Goal: Task Accomplishment & Management: Complete application form

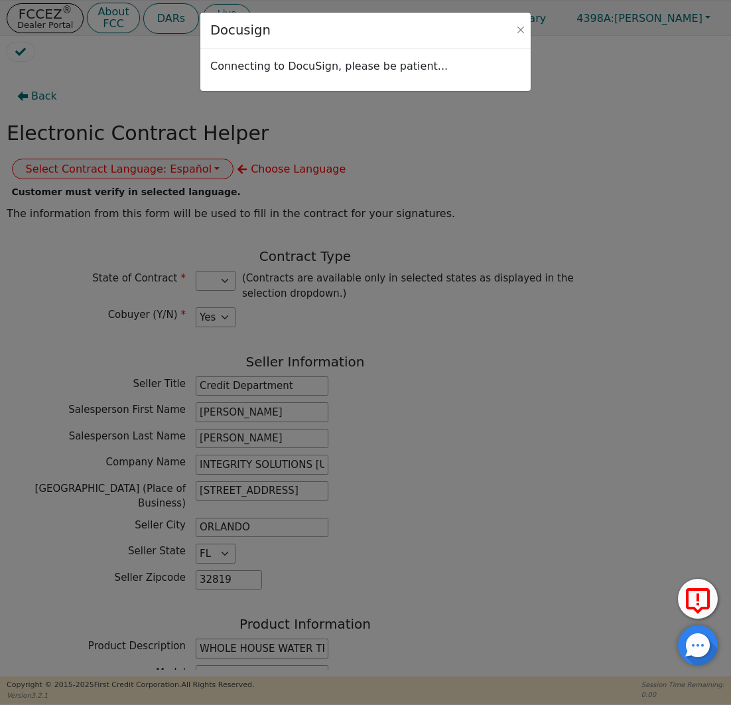
select select "[GEOGRAPHIC_DATA]"
select select "y"
select select "FL"
select select "[GEOGRAPHIC_DATA]"
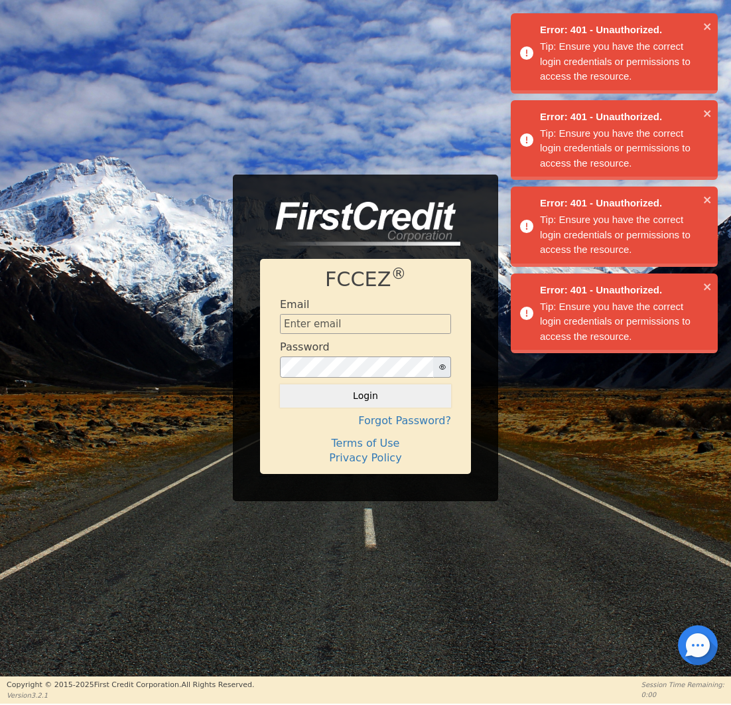
click at [517, 31] on div "Error: 401 - Unauthorized. Tip: Ensure you have the correct login credentials o…" at bounding box center [614, 187] width 212 height 352
click at [374, 312] on div "Email" at bounding box center [365, 316] width 171 height 36
click at [374, 324] on input "text" at bounding box center [365, 324] width 171 height 20
type input "[EMAIL_ADDRESS][DOMAIN_NAME]"
click at [365, 389] on button "Login" at bounding box center [365, 395] width 171 height 23
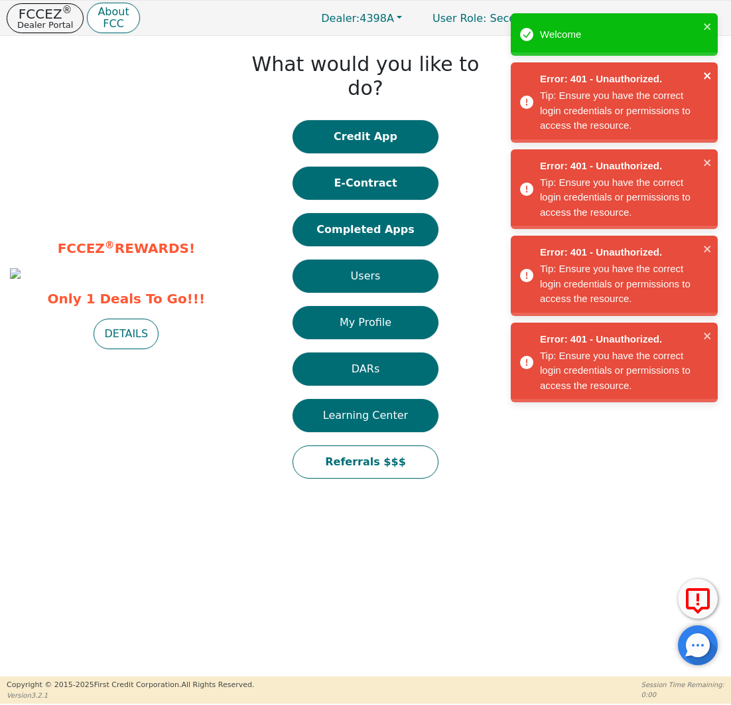
click at [706, 77] on icon "close" at bounding box center [707, 75] width 7 height 7
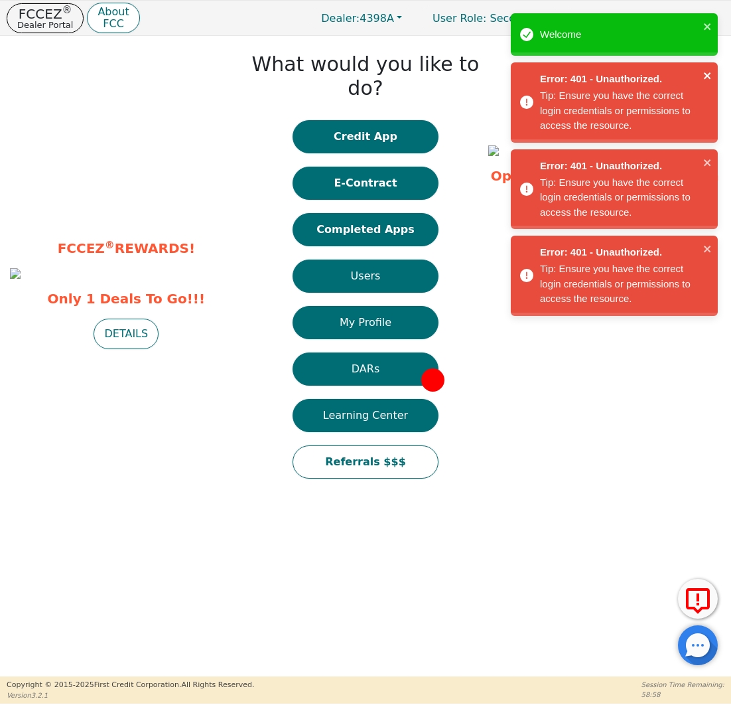
click at [707, 78] on icon "close" at bounding box center [707, 75] width 9 height 11
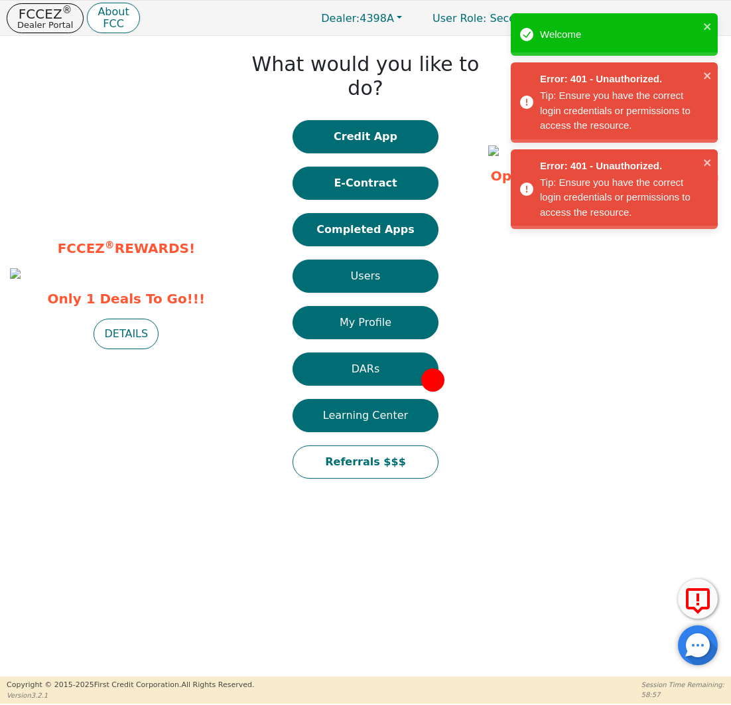
click at [707, 78] on icon "close" at bounding box center [707, 75] width 9 height 11
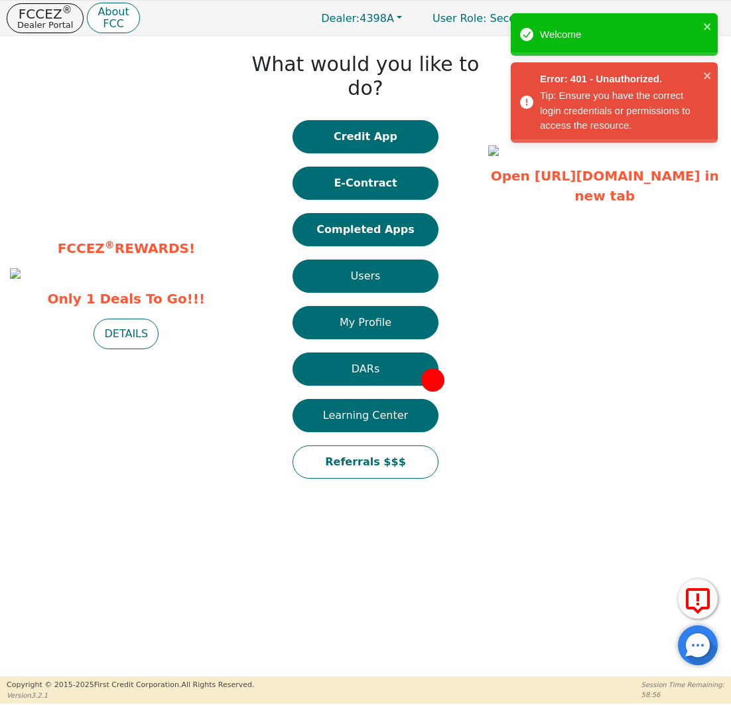
click at [707, 78] on icon "close" at bounding box center [707, 75] width 9 height 11
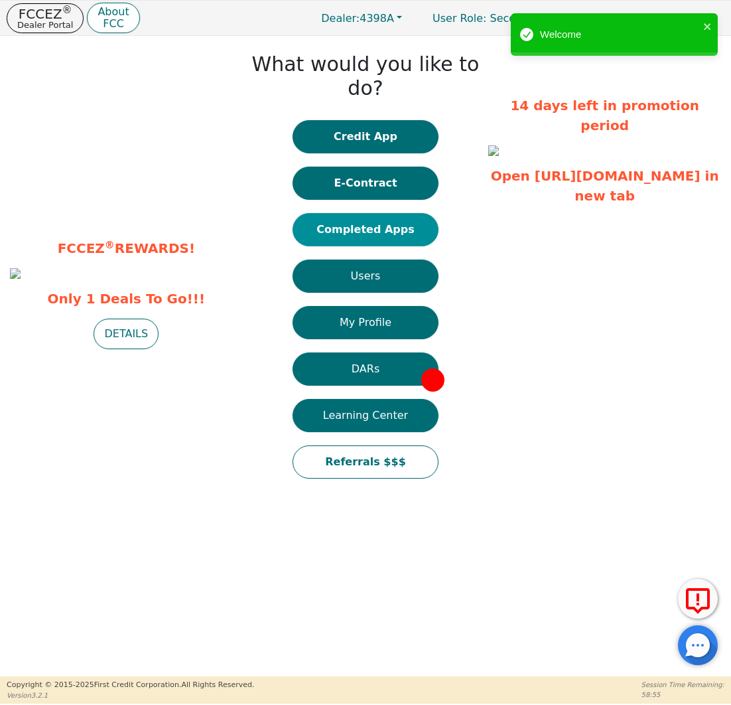
click at [401, 213] on button "Completed Apps" at bounding box center [366, 229] width 146 height 33
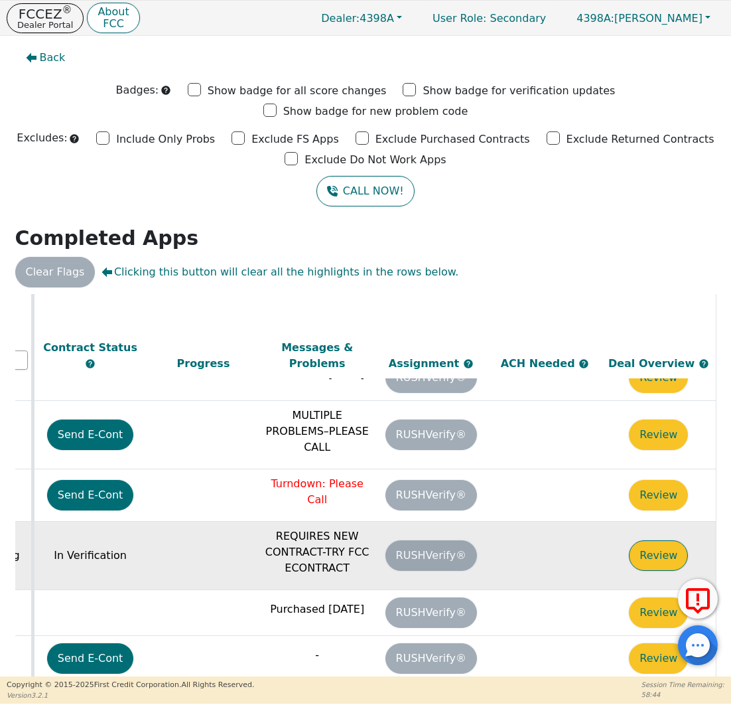
scroll to position [214, 754]
click at [647, 540] on button "Review" at bounding box center [658, 555] width 59 height 31
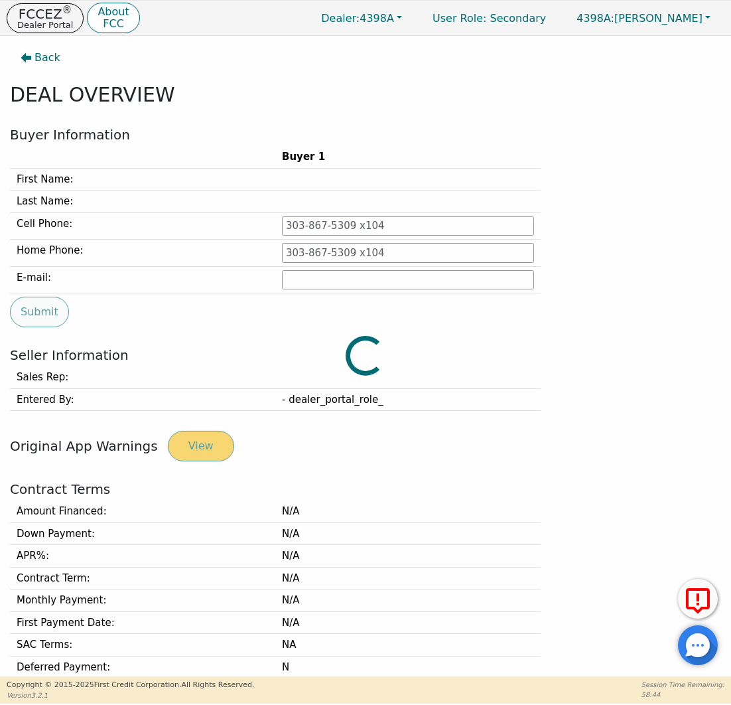
type input "[PHONE_NUMBER]"
type input "[EMAIL_ADDRESS][DOMAIN_NAME]"
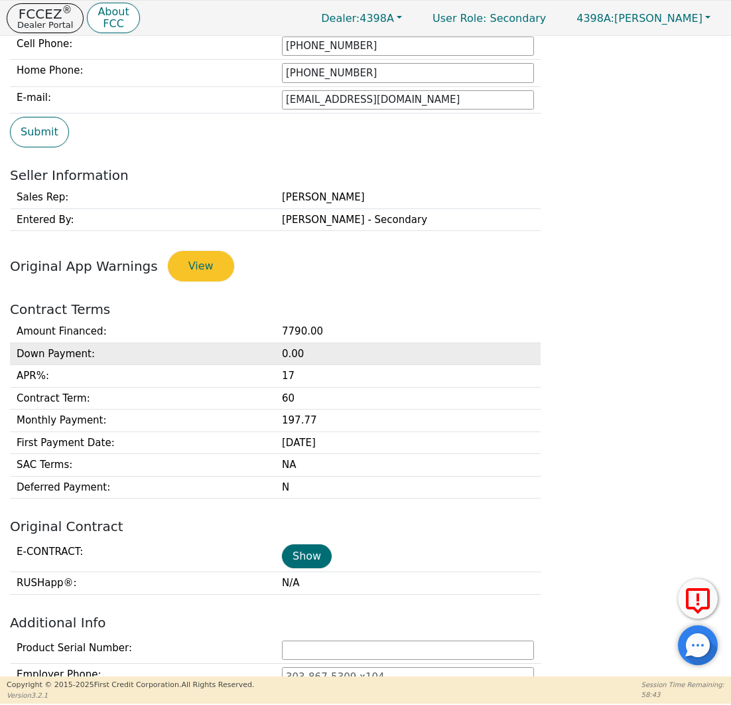
scroll to position [399, 0]
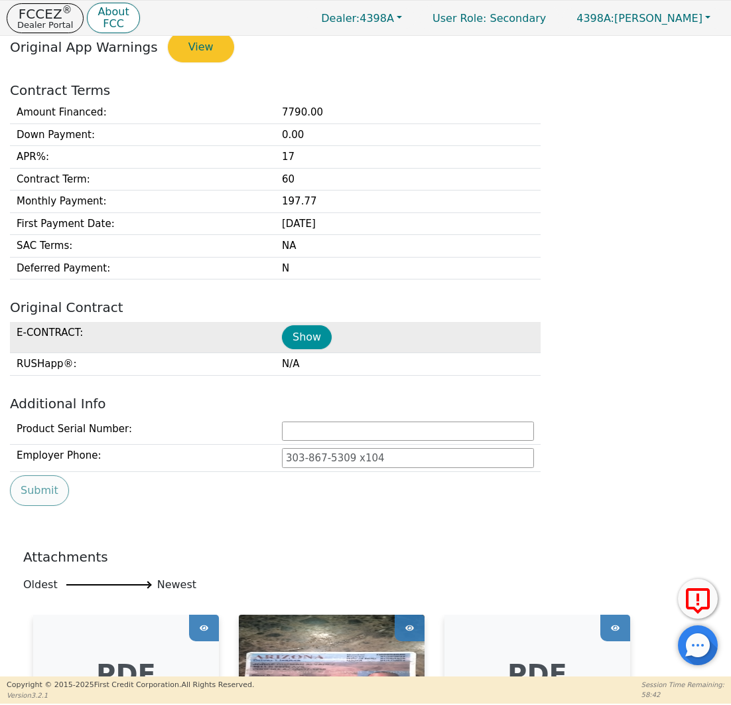
click at [312, 340] on button "Show" at bounding box center [307, 337] width 50 height 24
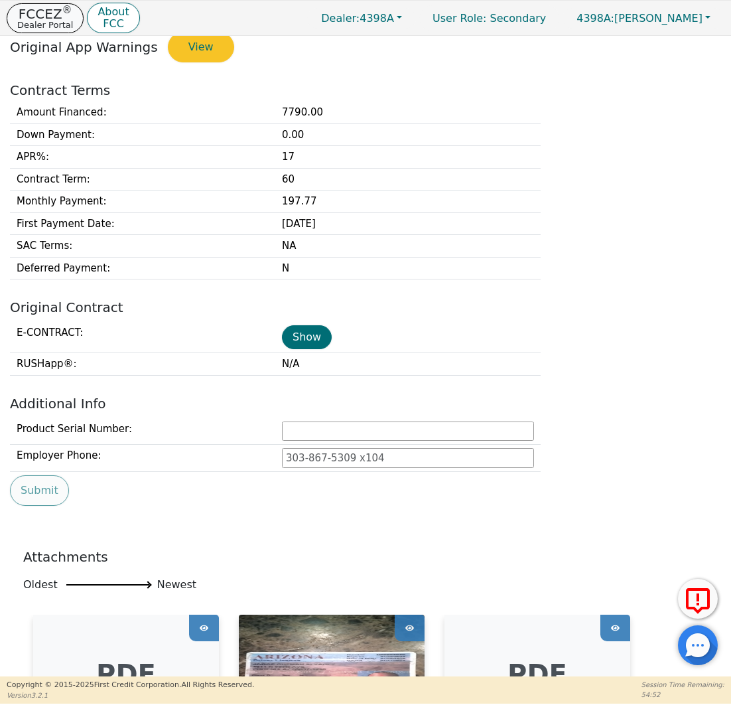
click at [44, 21] on p "Dealer Portal" at bounding box center [45, 25] width 56 height 9
